Goal: Communication & Community: Connect with others

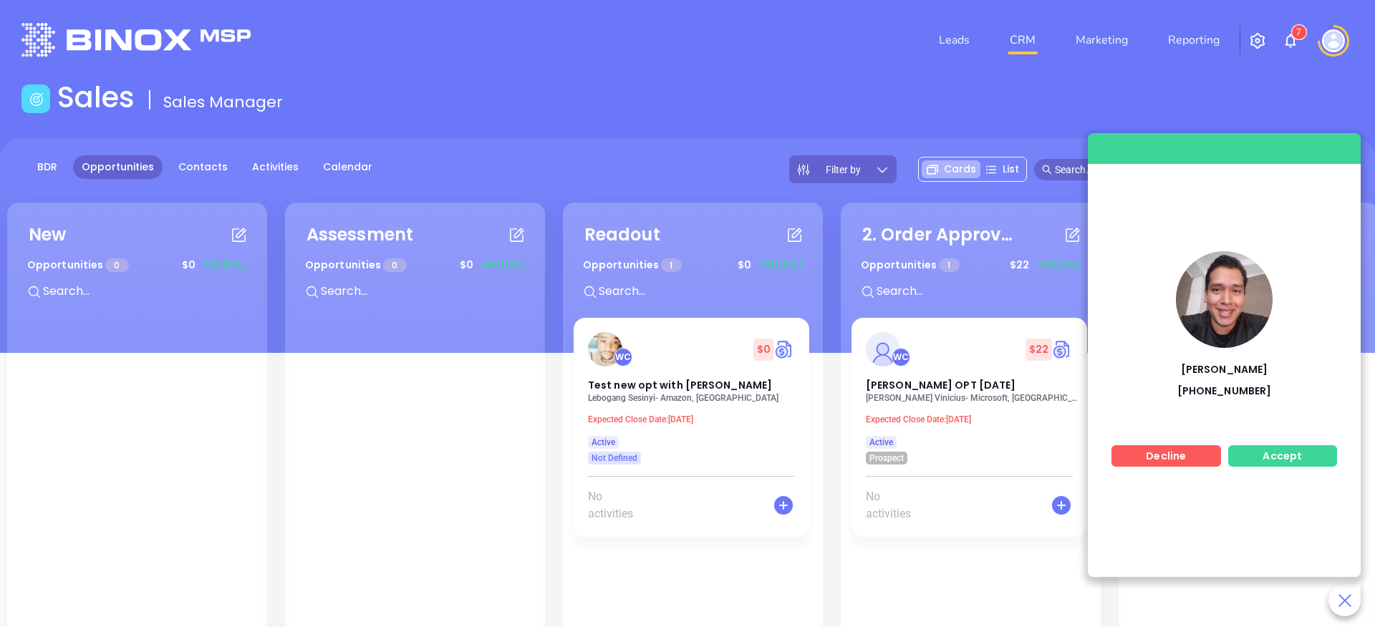
click at [1272, 461] on span "Accept" at bounding box center [1282, 456] width 39 height 14
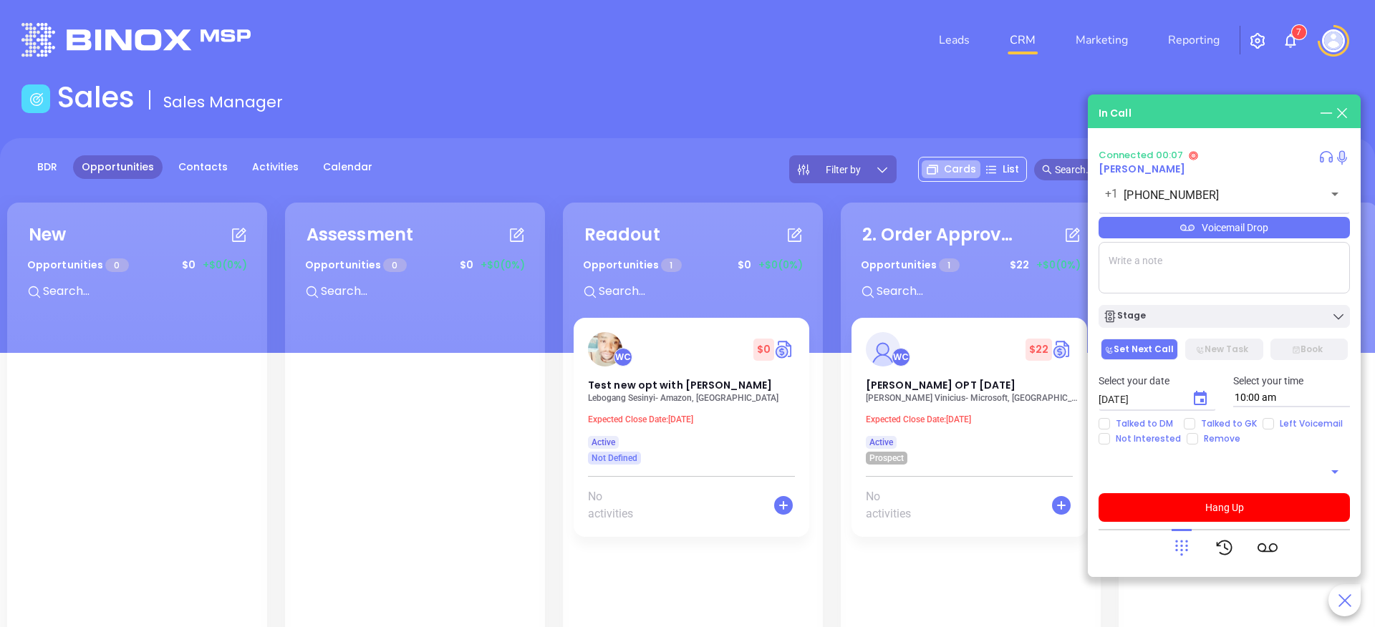
click at [1241, 526] on div "Connected 00:07 [PERSON_NAME] [PHONE_NUMBER] ​ Voicemail Drop Stage Set Next Ca…" at bounding box center [1224, 358] width 251 height 417
click at [1241, 516] on button "Hang Up" at bounding box center [1224, 507] width 251 height 29
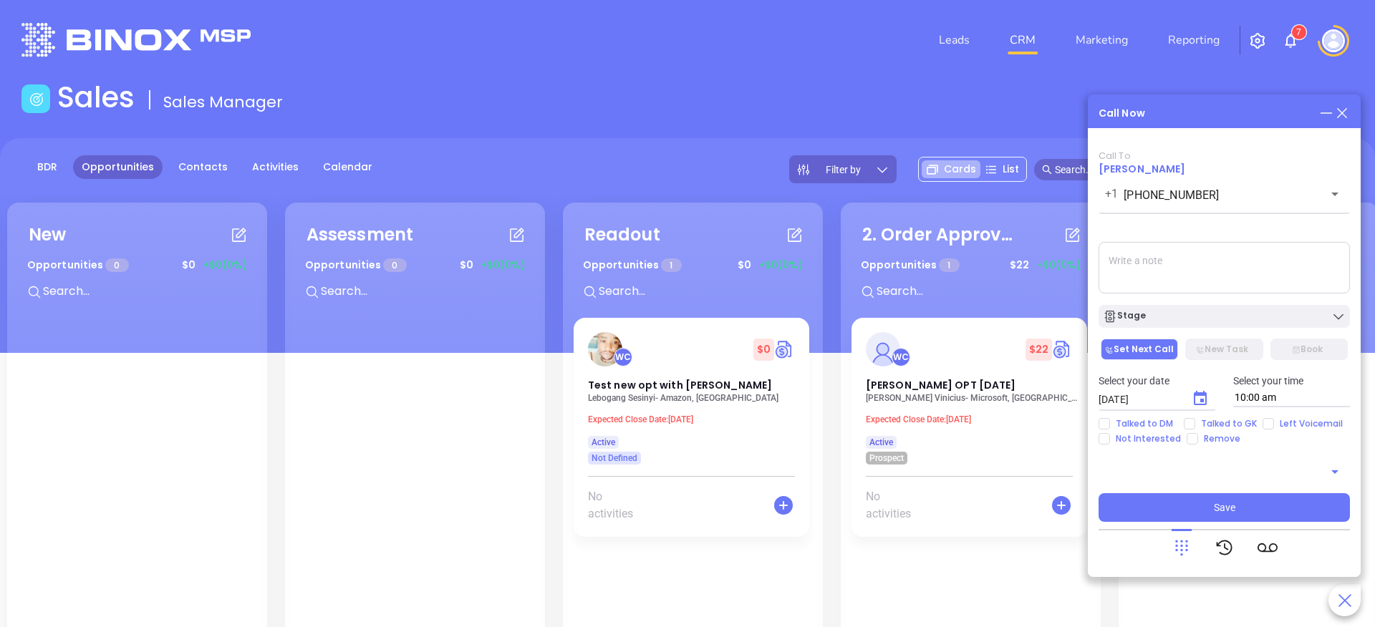
click at [1072, 177] on span at bounding box center [1177, 169] width 286 height 21
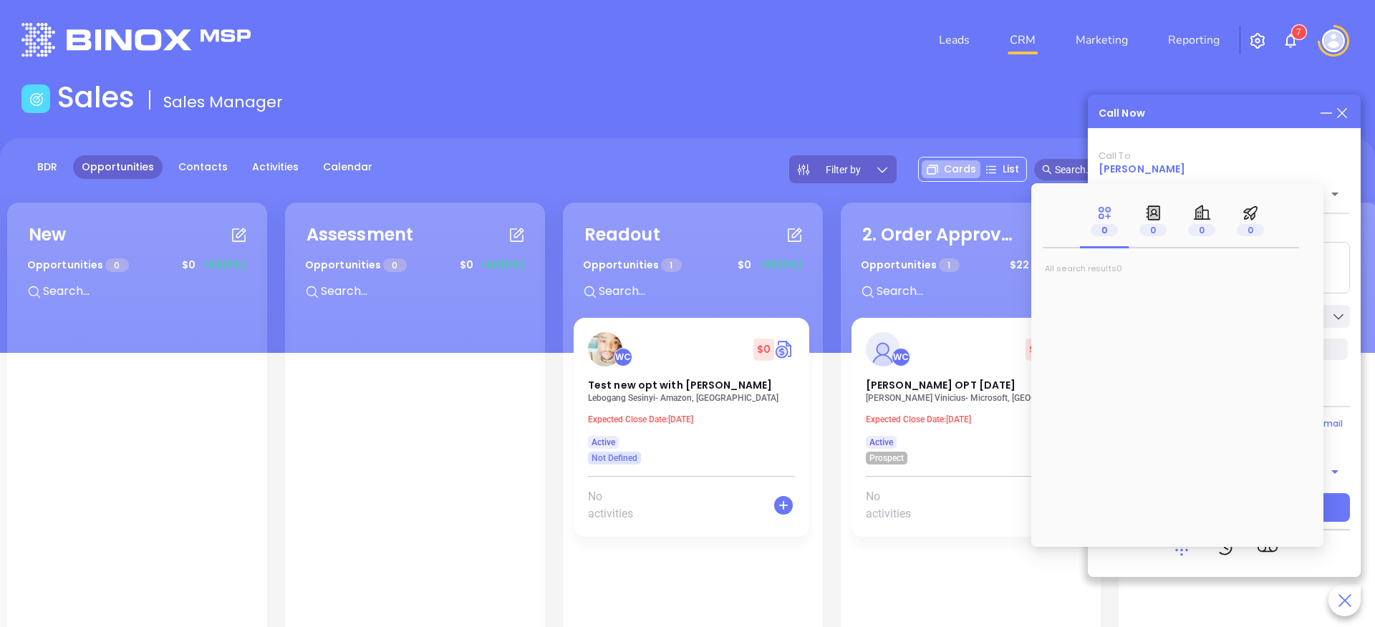
click at [1125, 165] on span "[PERSON_NAME]" at bounding box center [1142, 169] width 87 height 14
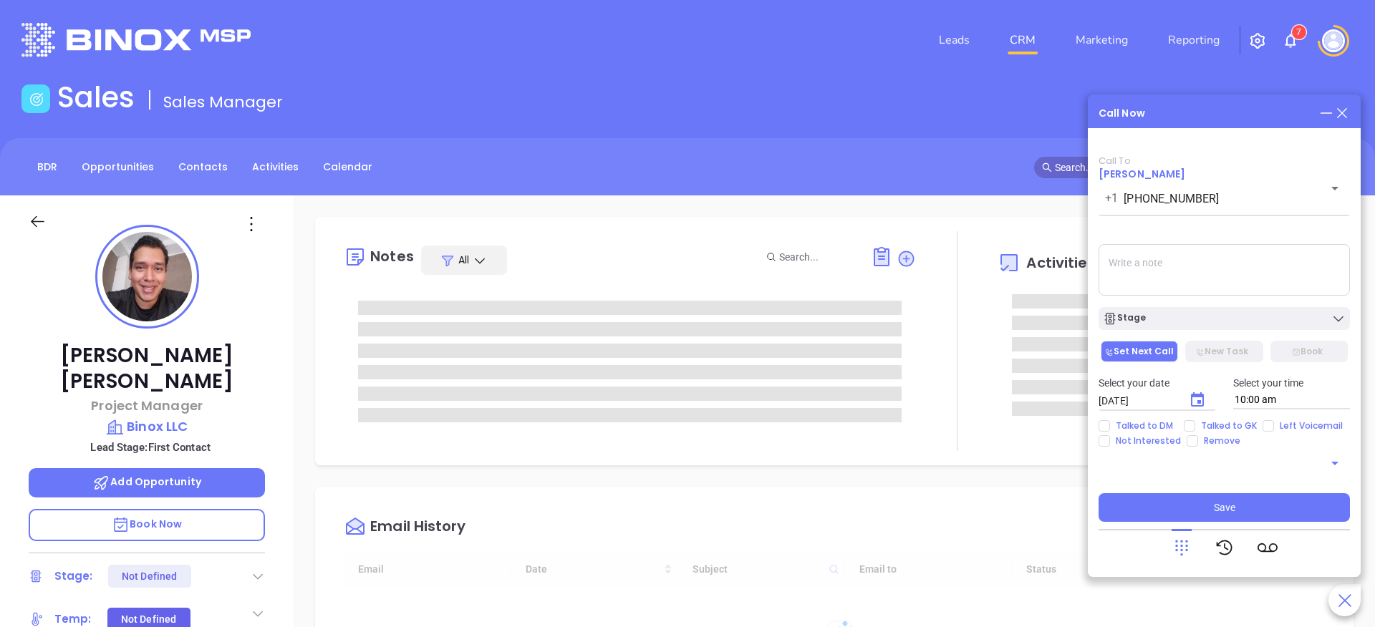
type input "[DATE]"
type input "[PERSON_NAME]"
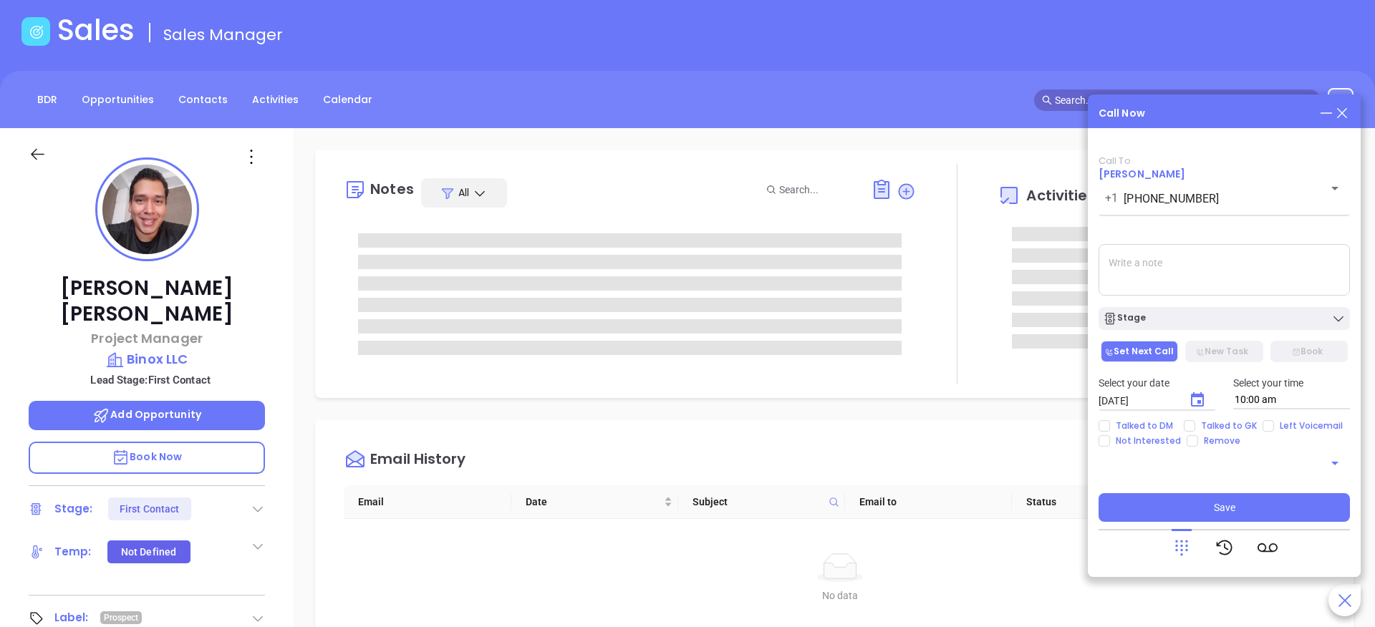
scroll to position [414, 0]
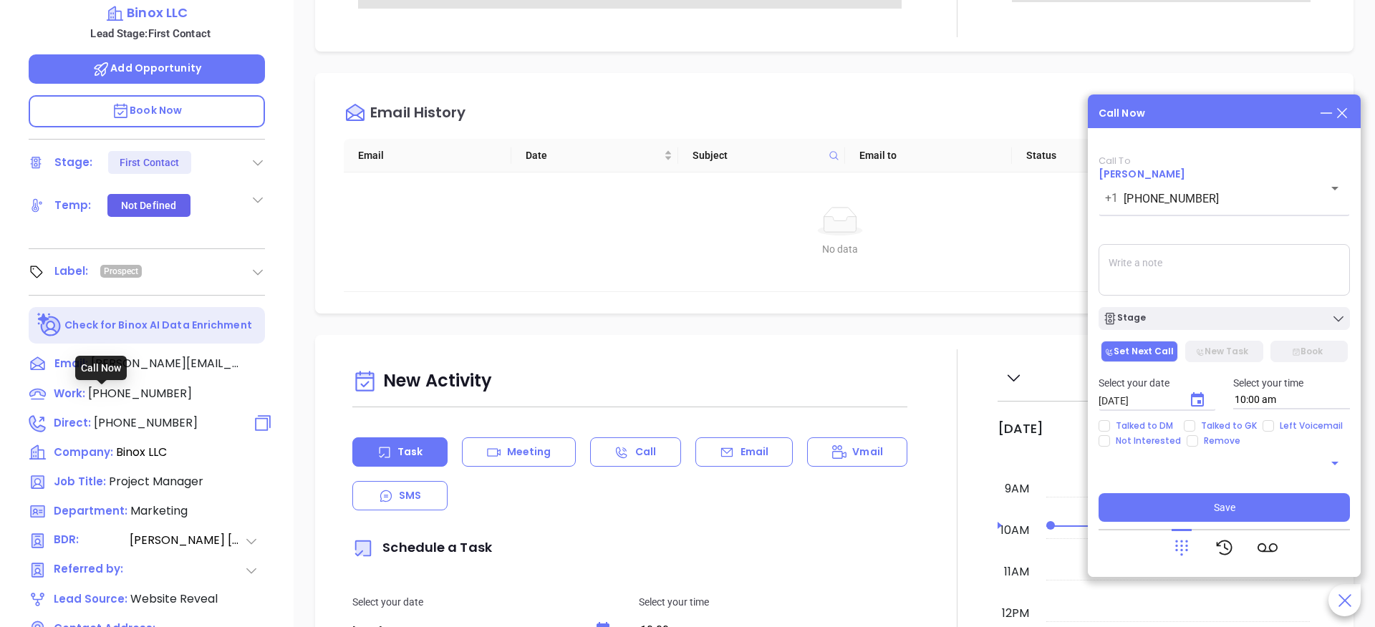
click at [74, 415] on span "Direct :" at bounding box center [72, 422] width 37 height 15
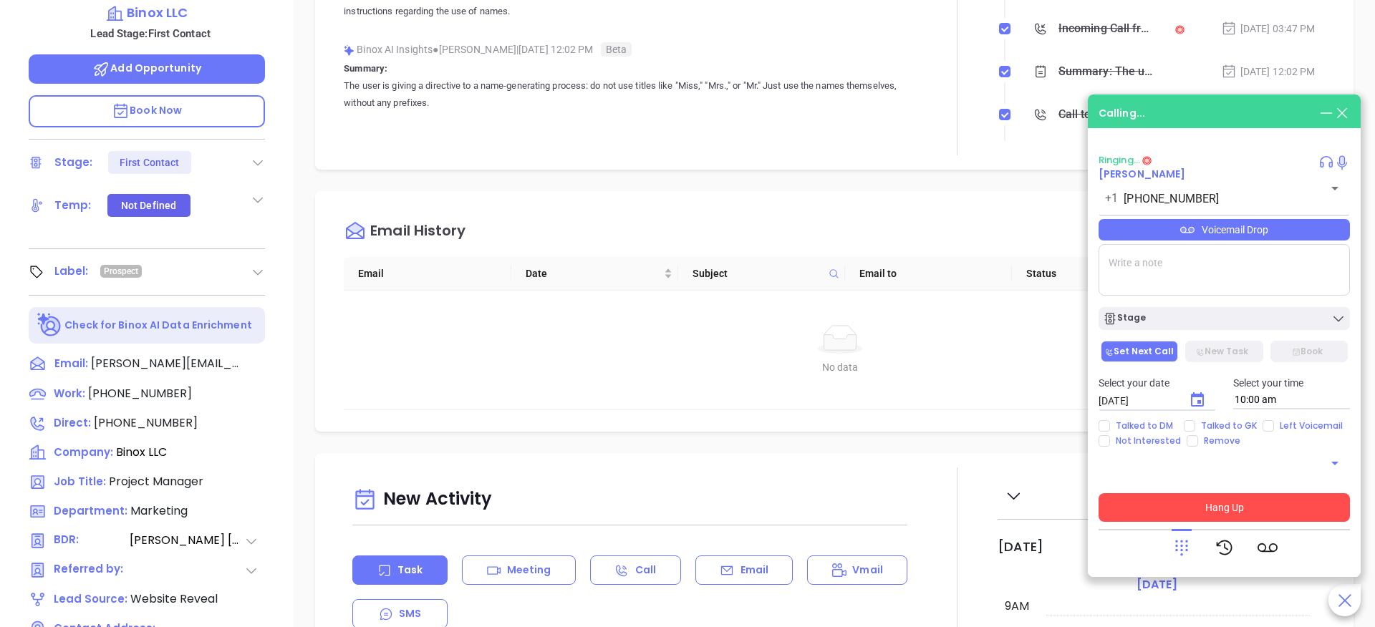
click at [1243, 507] on button "Hang Up" at bounding box center [1224, 507] width 251 height 29
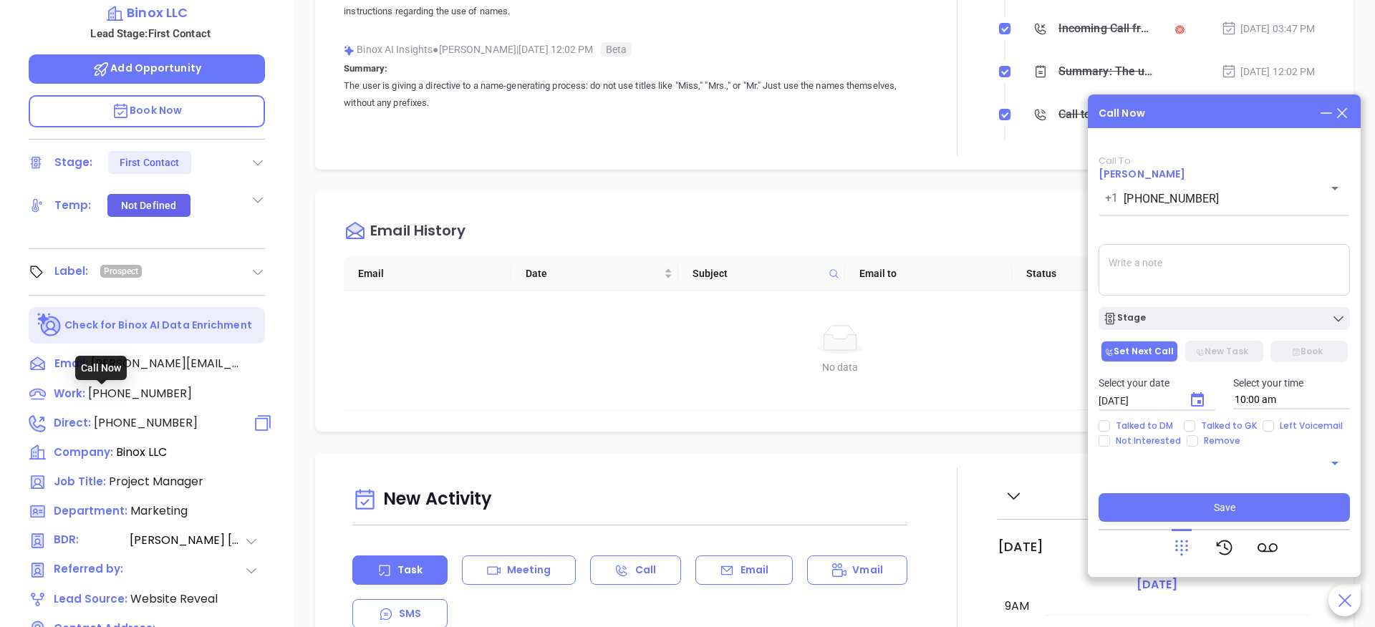
click at [76, 415] on span "Direct :" at bounding box center [72, 422] width 37 height 15
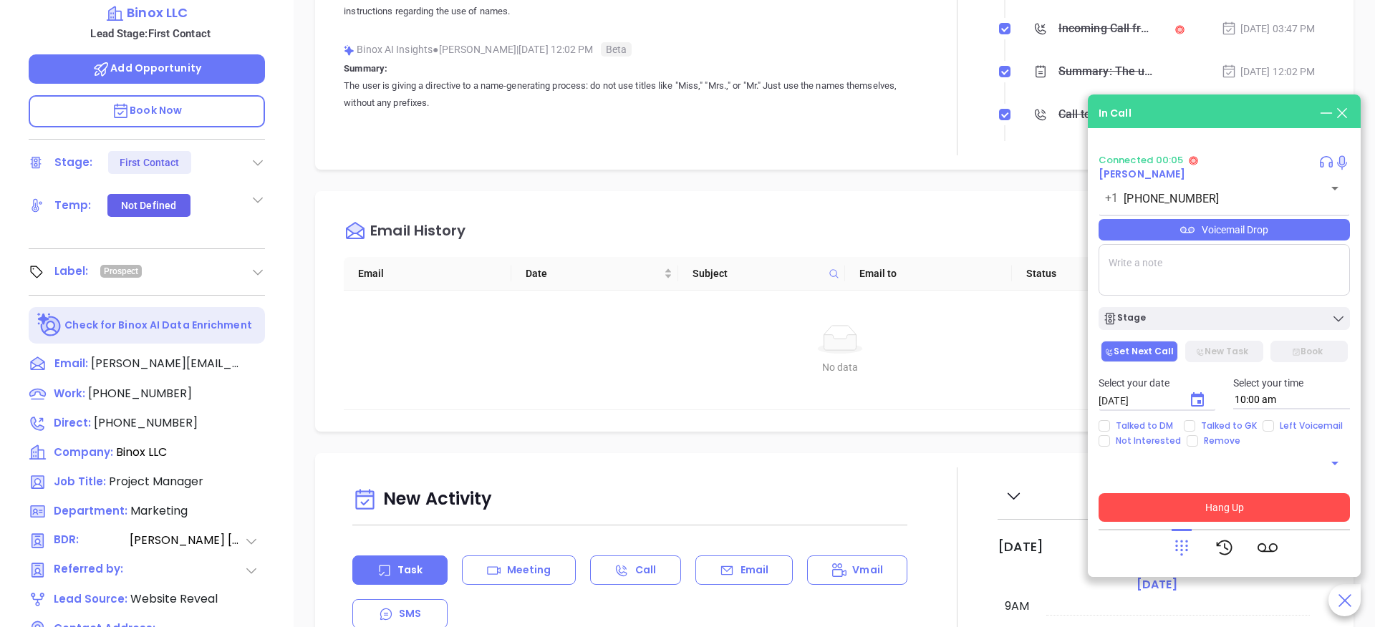
click at [1190, 506] on button "Hang Up" at bounding box center [1224, 507] width 251 height 29
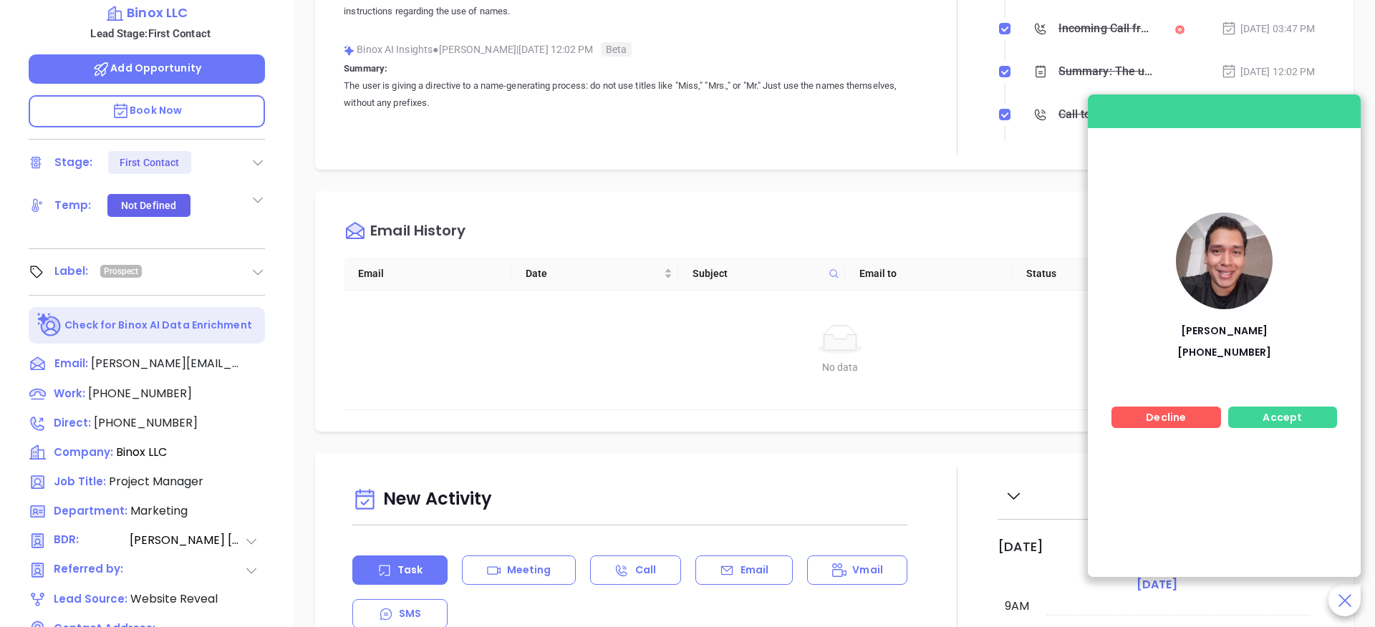
click at [1290, 410] on span "Accept" at bounding box center [1282, 417] width 39 height 14
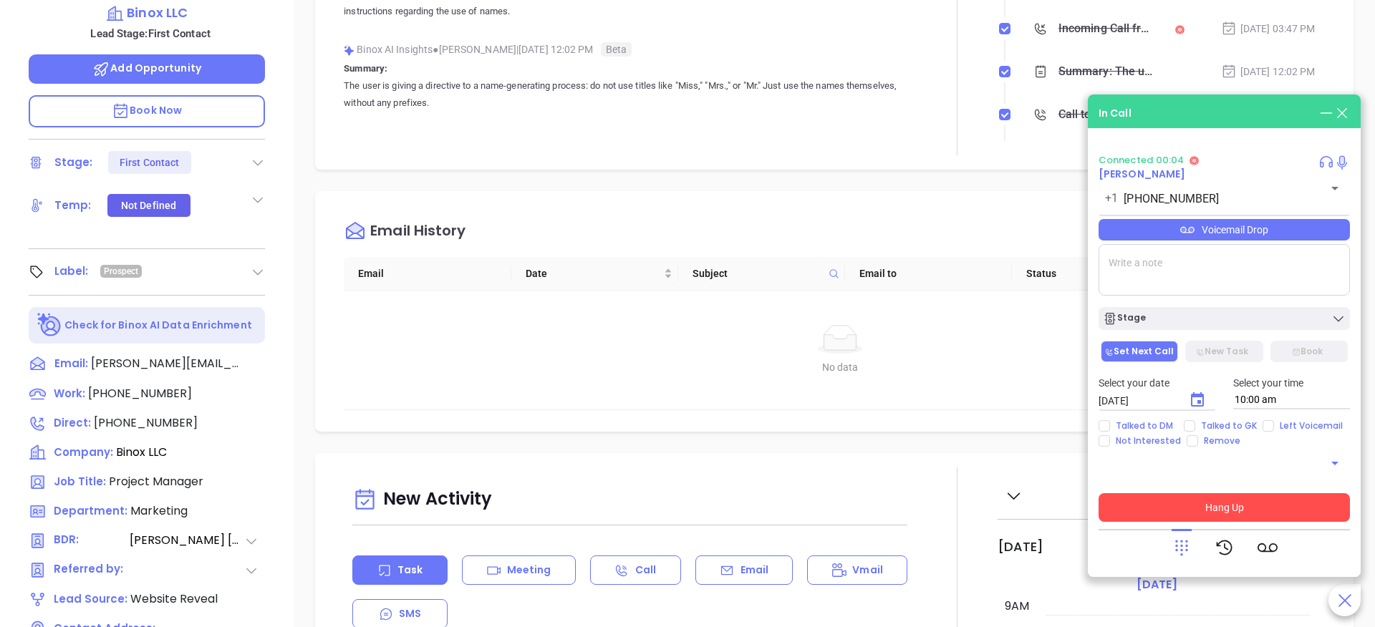
click at [1200, 500] on button "Hang Up" at bounding box center [1224, 507] width 251 height 29
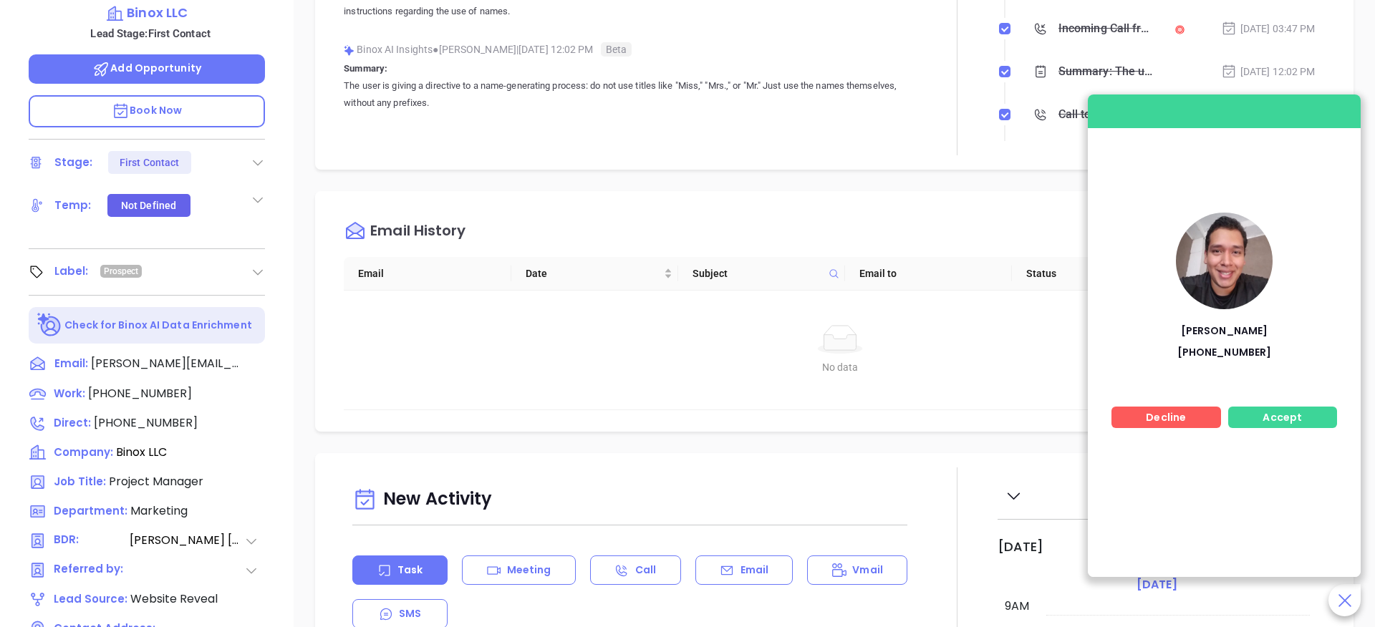
click at [1289, 414] on span "Accept" at bounding box center [1282, 417] width 39 height 14
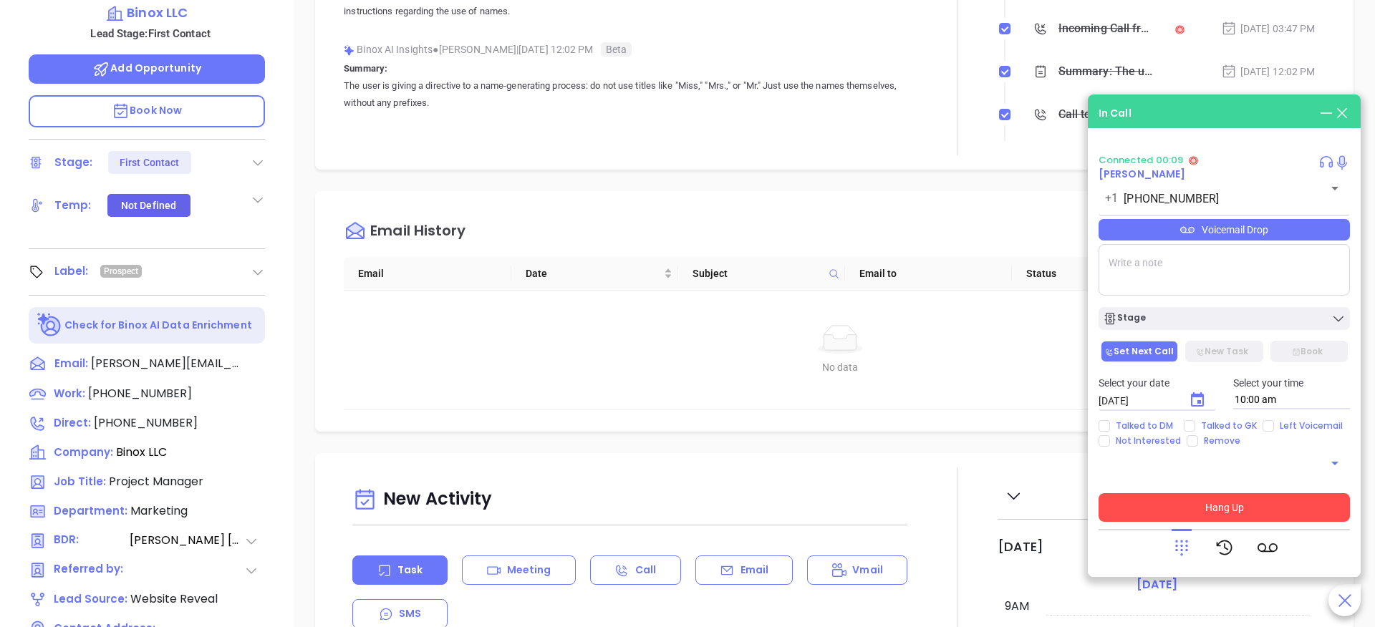
click at [1241, 506] on button "Hang Up" at bounding box center [1224, 507] width 251 height 29
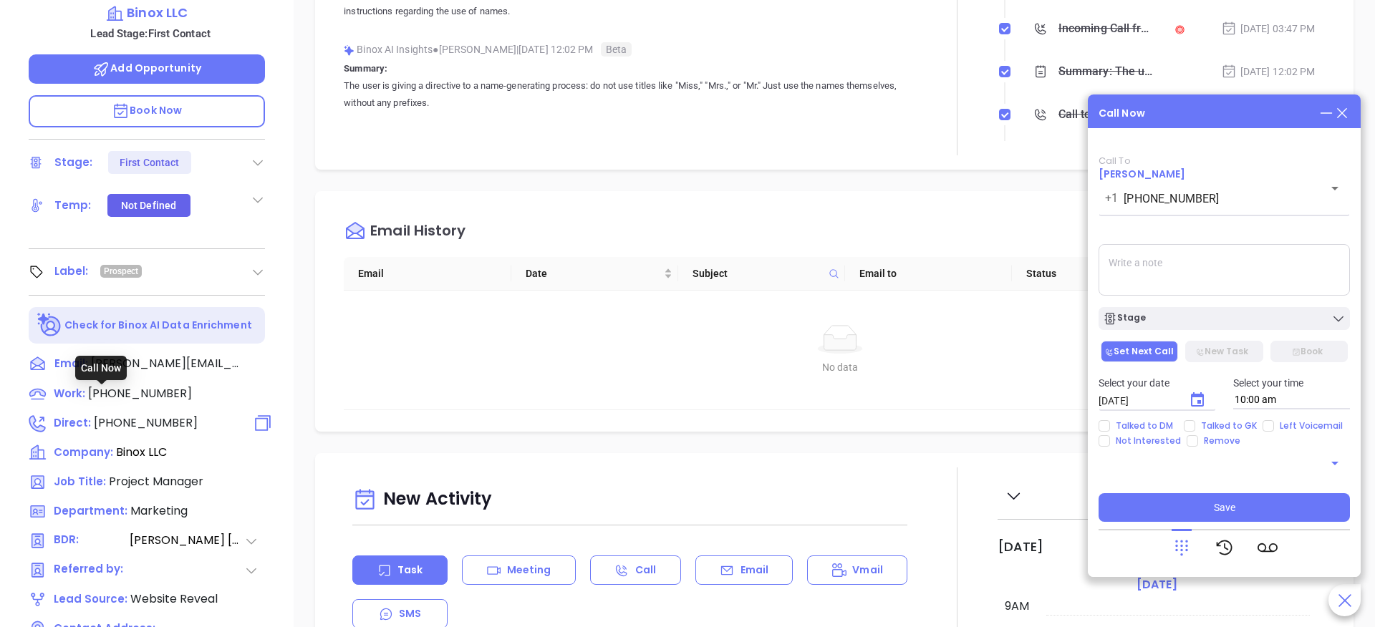
click at [78, 415] on span "Direct :" at bounding box center [72, 422] width 37 height 15
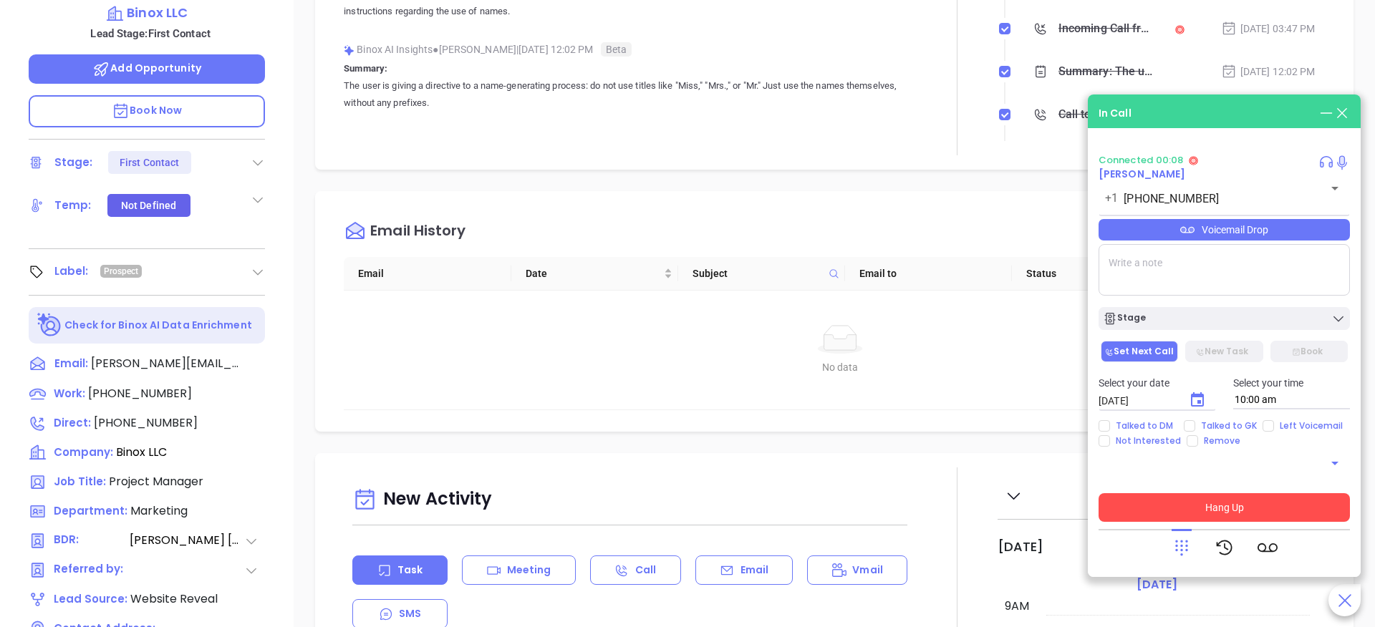
click at [1230, 510] on button "Hang Up" at bounding box center [1224, 507] width 251 height 29
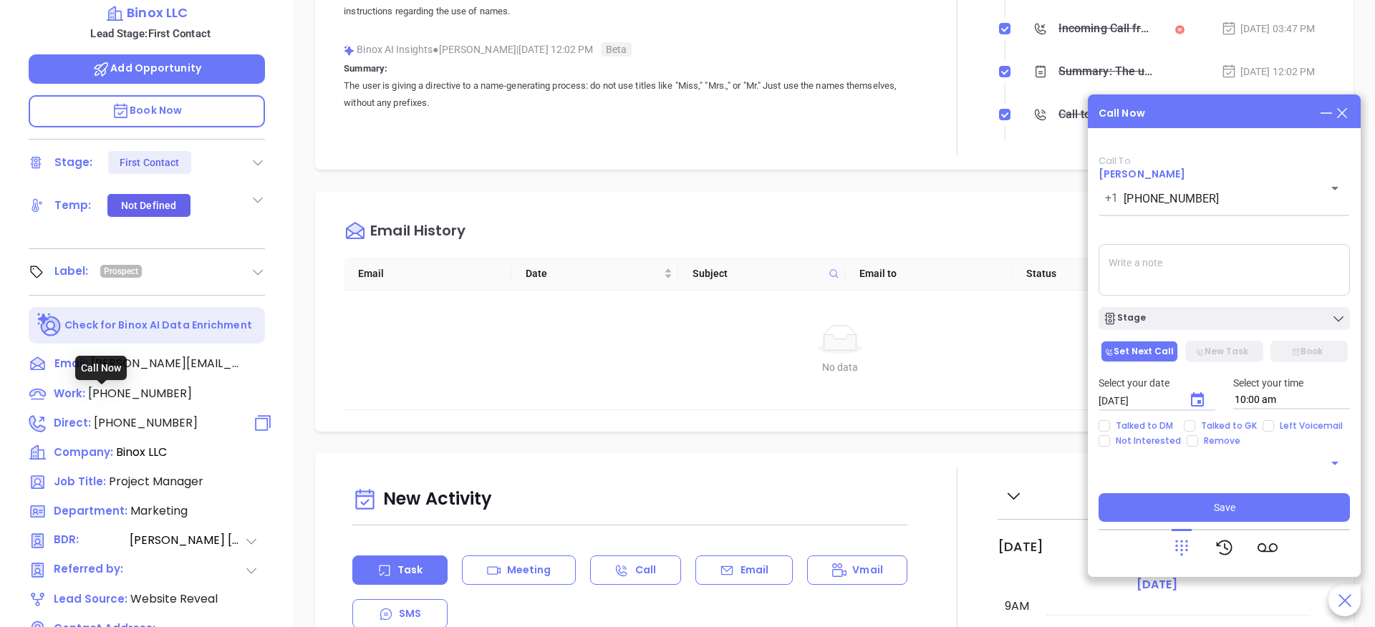
click at [83, 415] on span "Direct :" at bounding box center [72, 422] width 37 height 15
click at [100, 415] on span "[PHONE_NUMBER]" at bounding box center [146, 423] width 104 height 16
